Goal: Check status

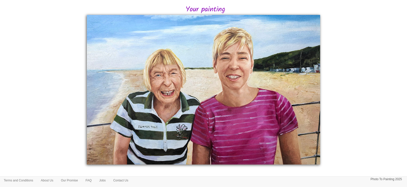
scroll to position [97, 0]
